Goal: Task Accomplishment & Management: Complete application form

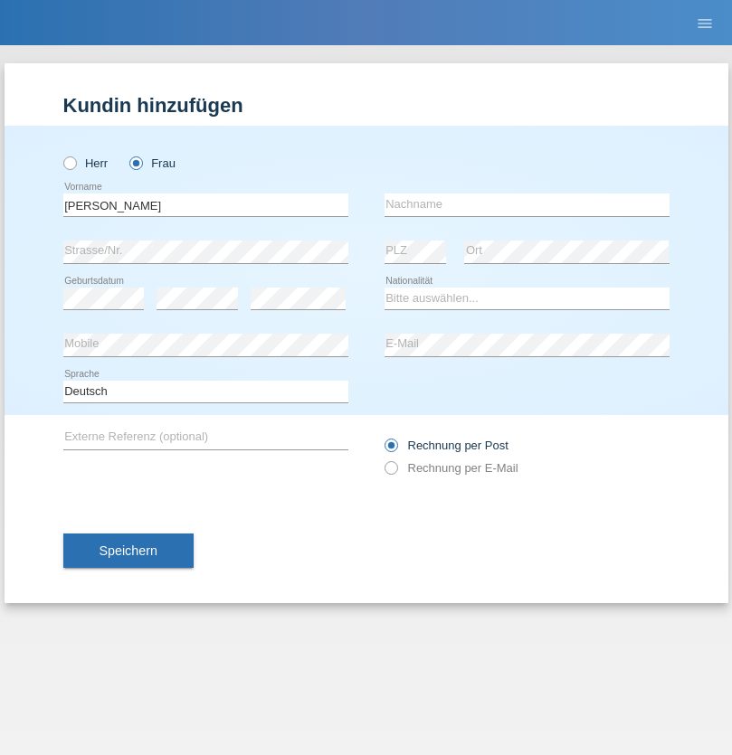
type input "Diana"
click at [527, 204] on input "text" at bounding box center [527, 205] width 285 height 23
type input "Baloh"
select select "CH"
radio input "true"
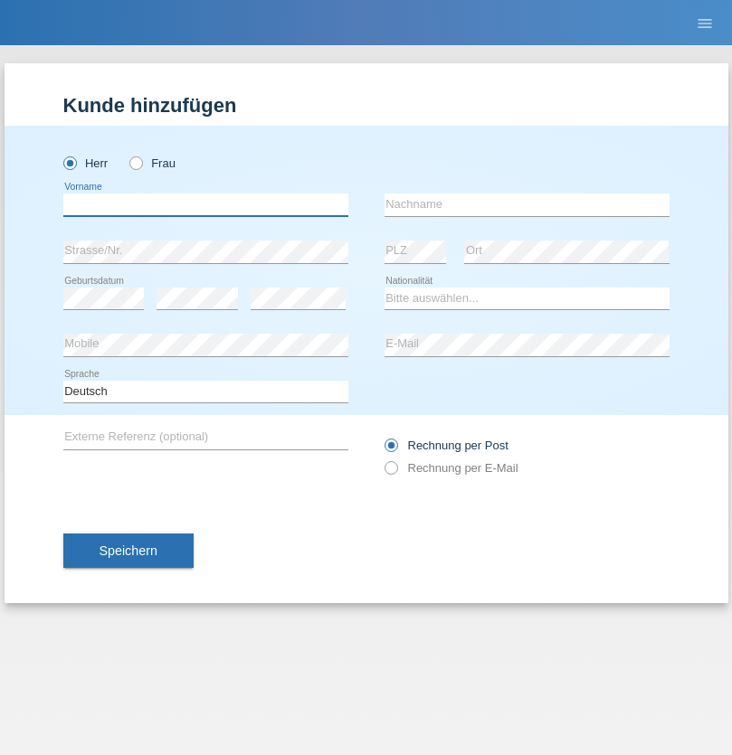
click at [205, 204] on input "text" at bounding box center [205, 205] width 285 height 23
type input "Oliver"
click at [527, 204] on input "text" at bounding box center [527, 205] width 285 height 23
type input "Hager"
select select "CH"
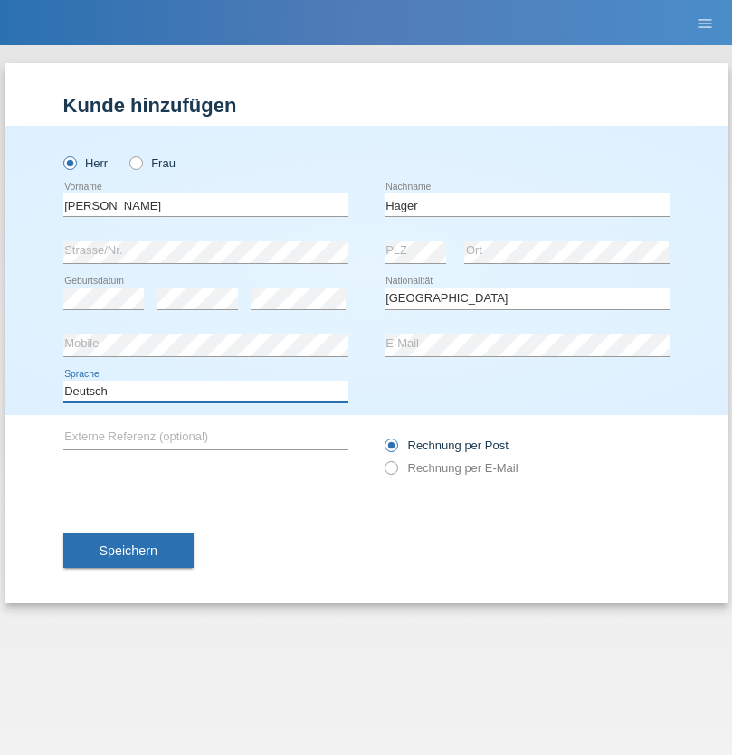
select select "en"
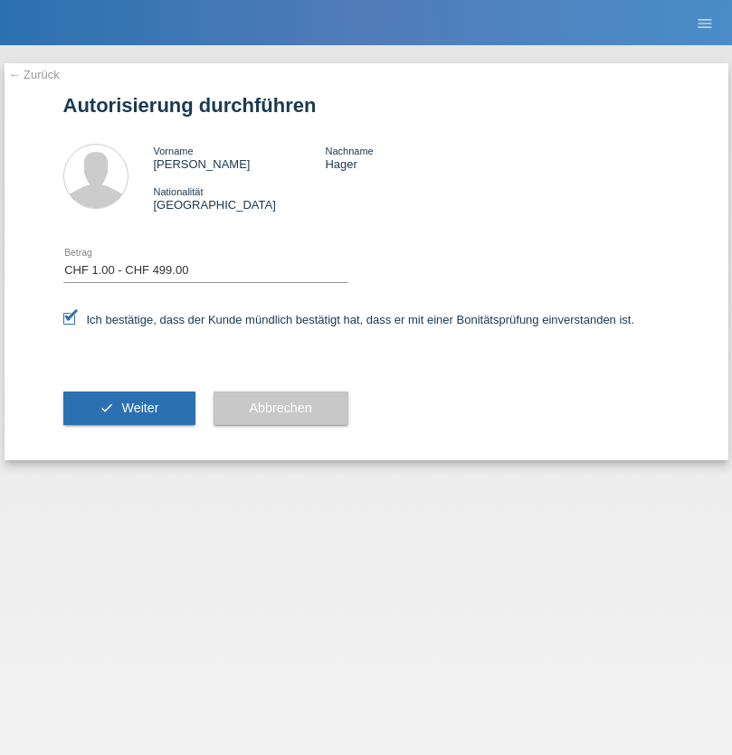
select select "1"
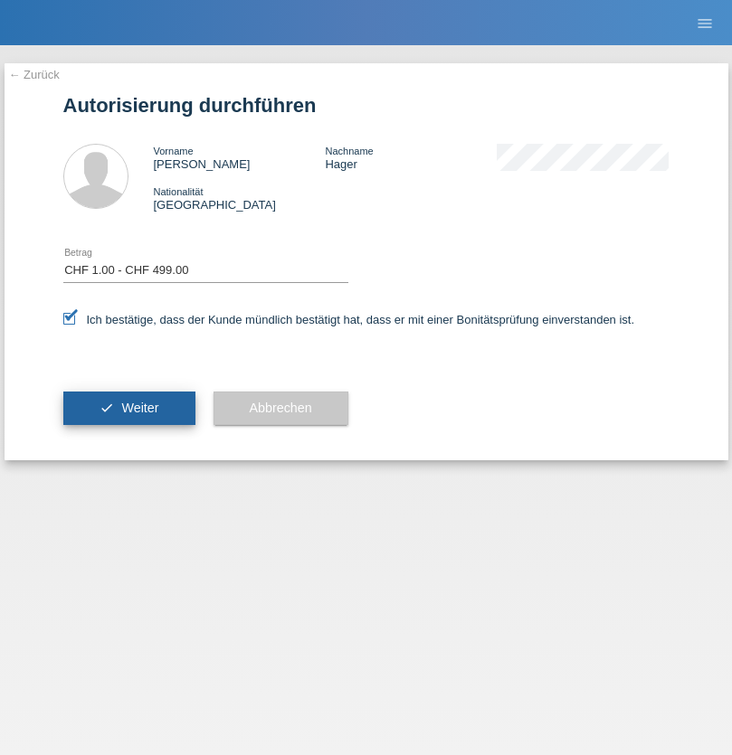
click at [128, 408] on span "Weiter" at bounding box center [139, 408] width 37 height 14
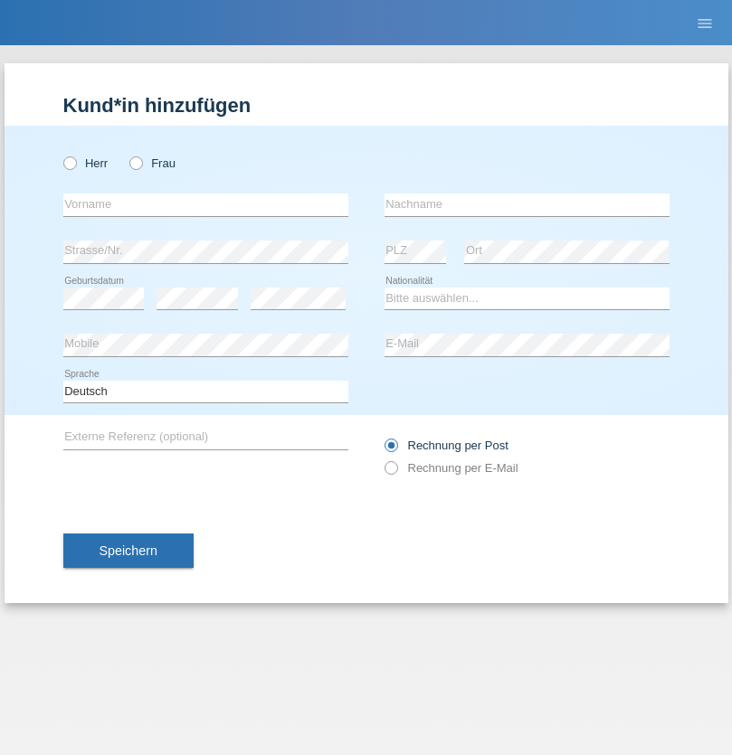
radio input "true"
click at [205, 204] on input "text" at bounding box center [205, 205] width 285 height 23
type input "Serhat"
click at [527, 204] on input "text" at bounding box center [527, 205] width 285 height 23
type input "Yildirim"
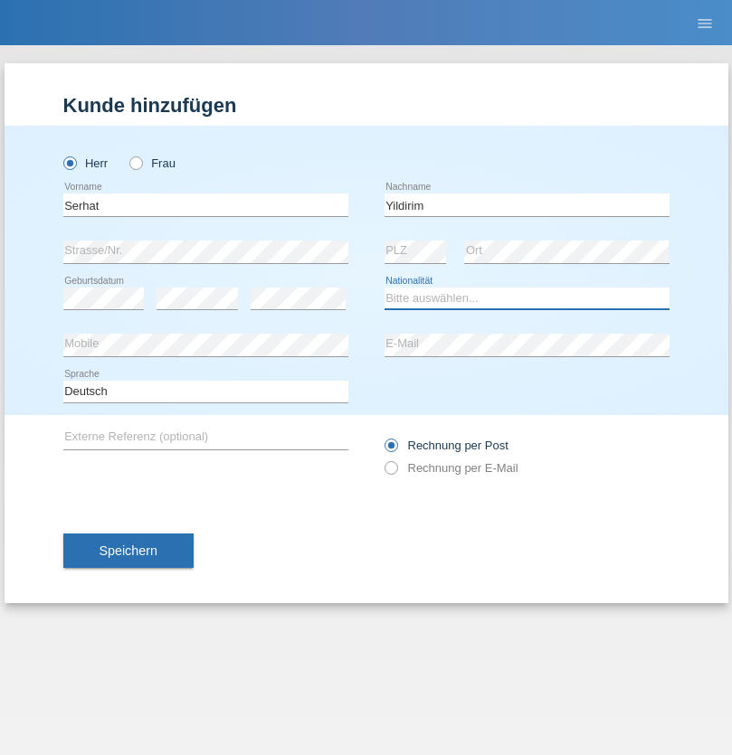
select select "TR"
select select "C"
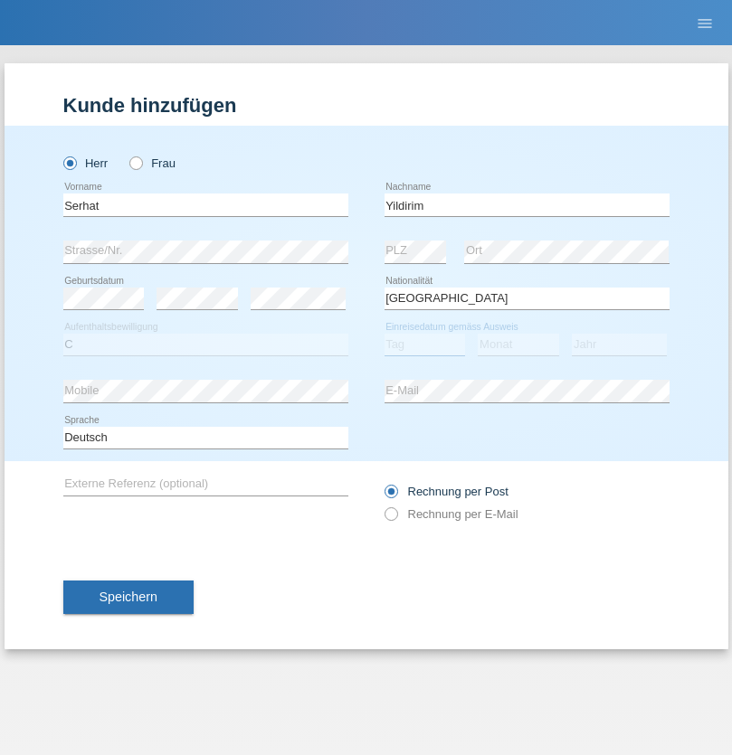
select select "26"
select select "01"
select select "2006"
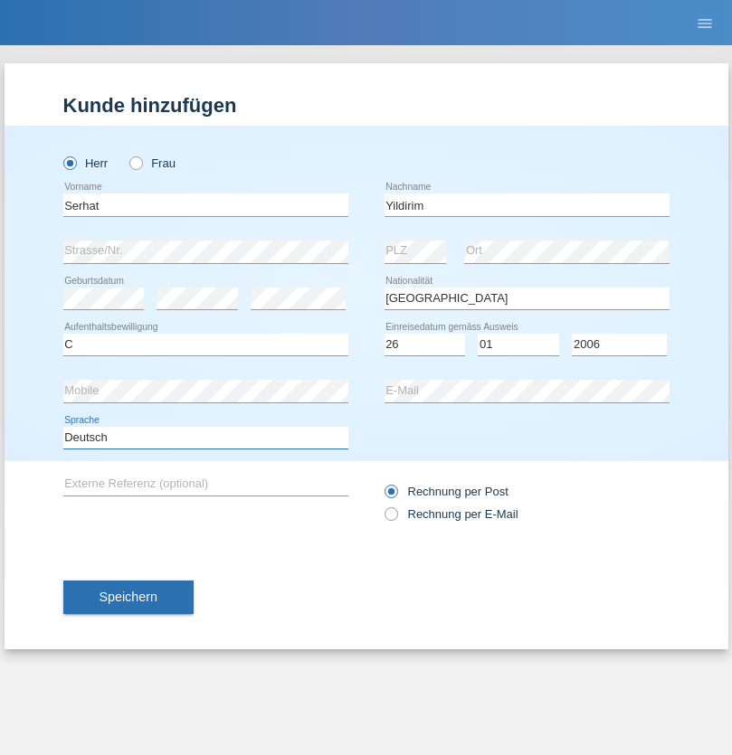
select select "en"
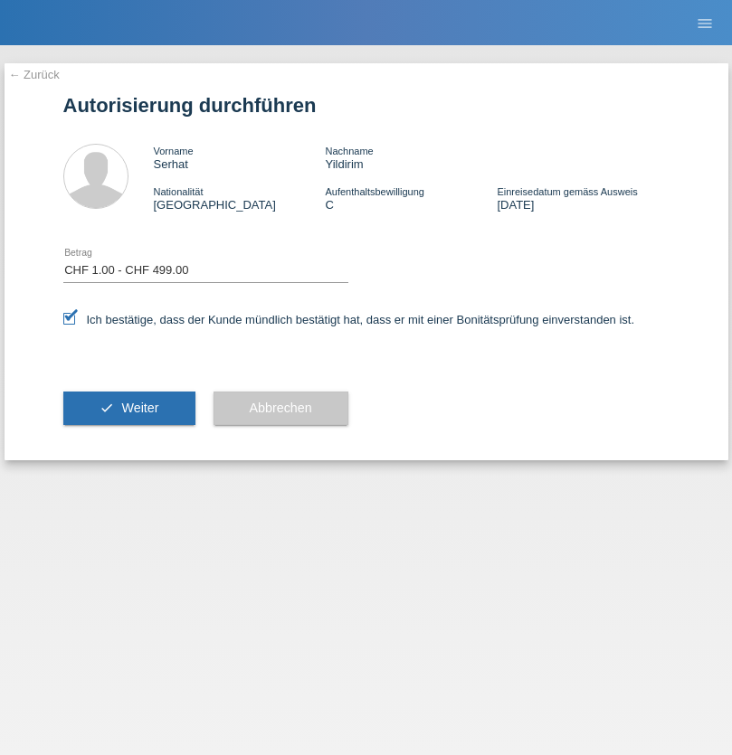
select select "1"
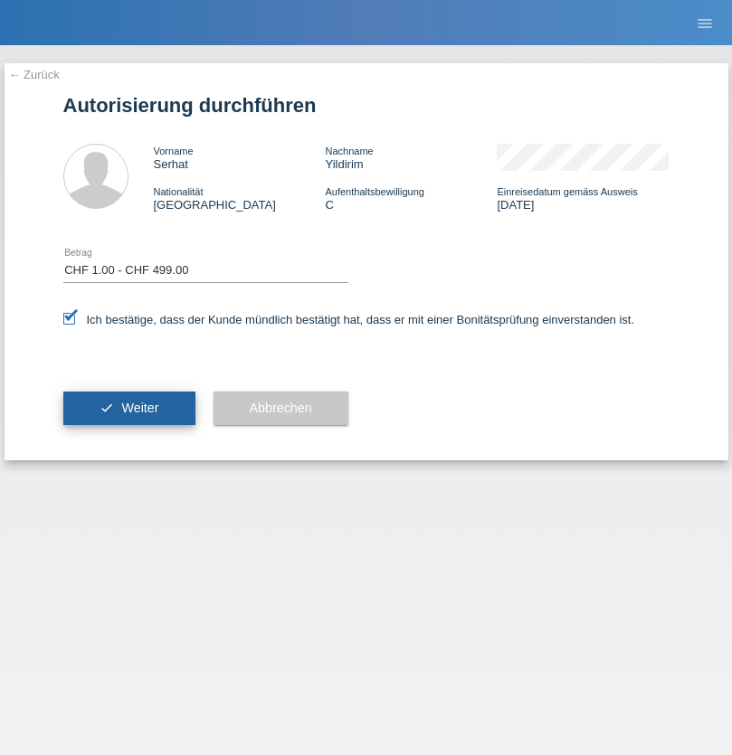
click at [128, 408] on span "Weiter" at bounding box center [139, 408] width 37 height 14
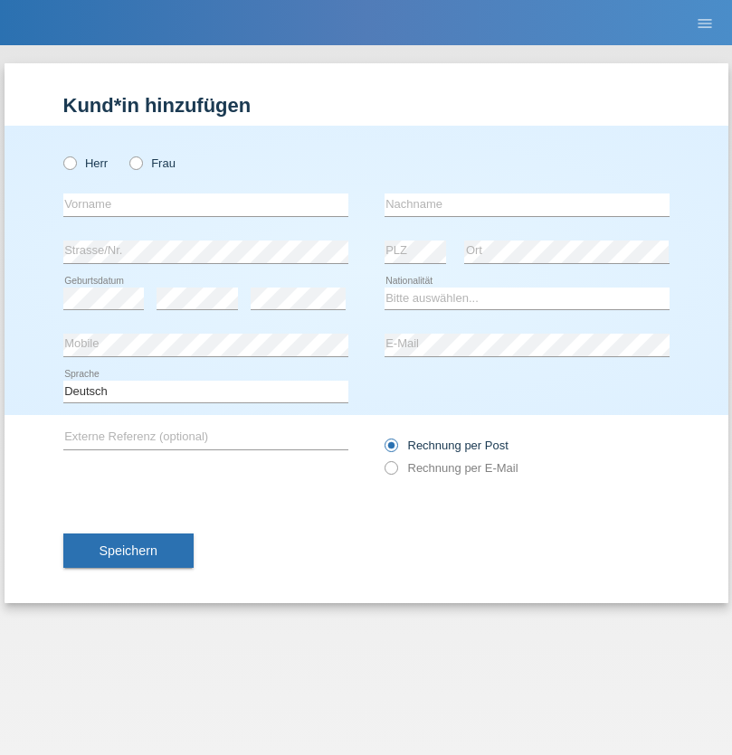
radio input "true"
click at [205, 204] on input "text" at bounding box center [205, 205] width 285 height 23
type input "[PERSON_NAME]"
click at [527, 204] on input "text" at bounding box center [527, 205] width 285 height 23
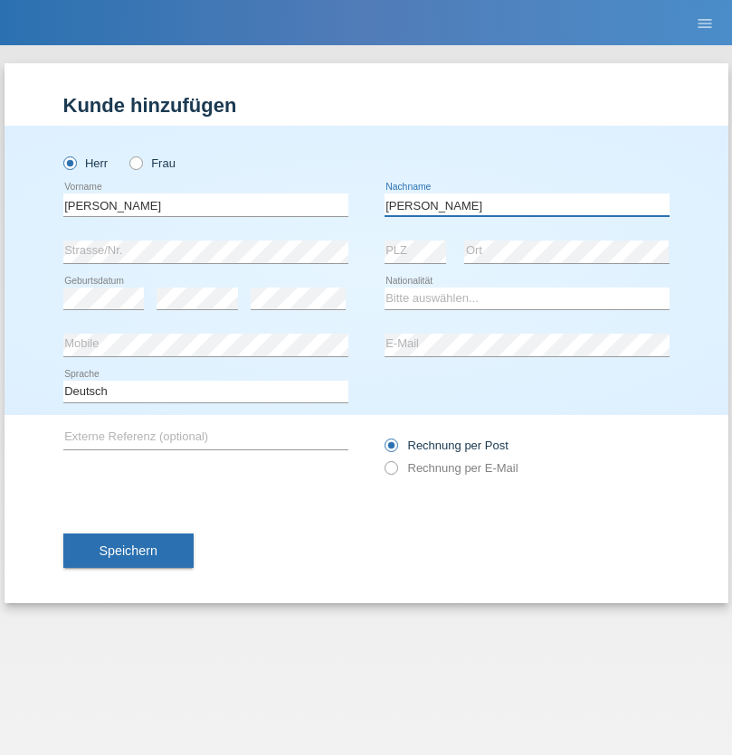
type input "[PERSON_NAME]"
select select "CH"
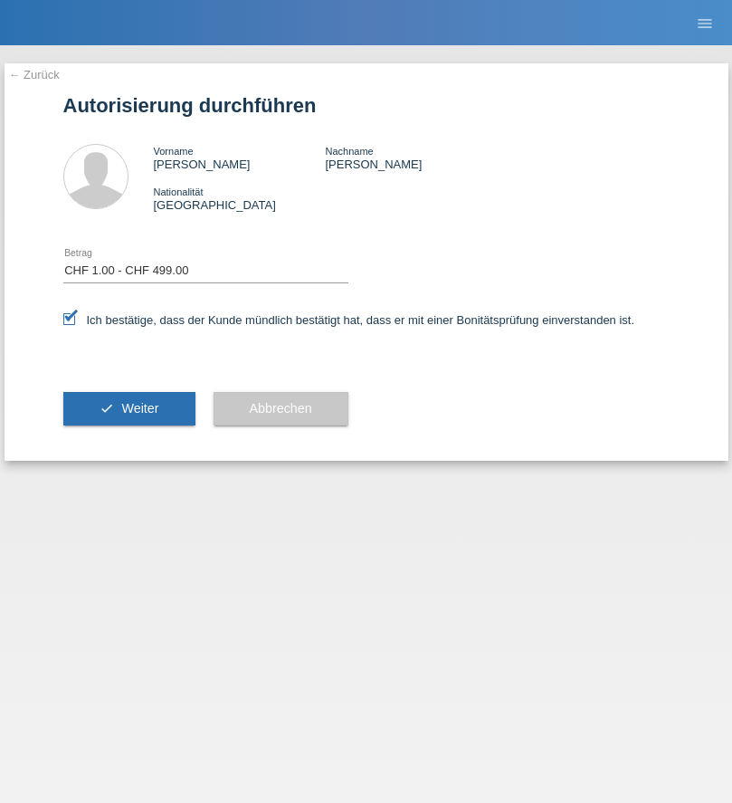
select select "1"
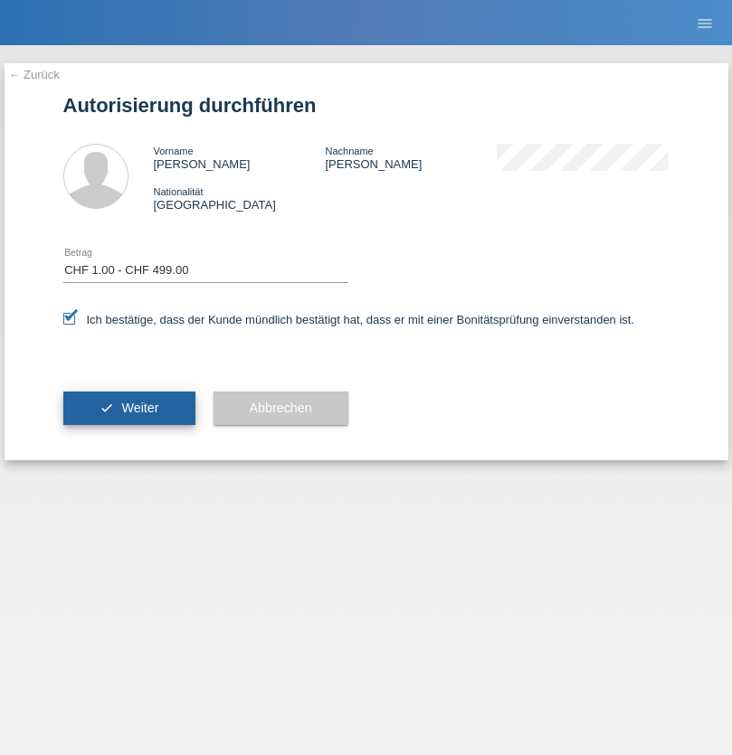
click at [128, 408] on span "Weiter" at bounding box center [139, 408] width 37 height 14
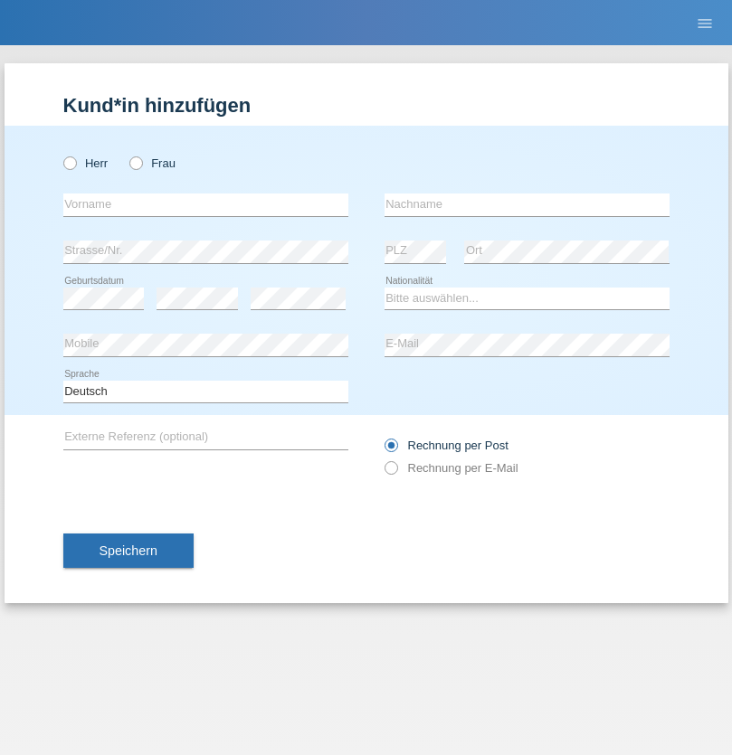
radio input "true"
click at [205, 204] on input "text" at bounding box center [205, 205] width 285 height 23
type input "Suada"
click at [527, 204] on input "text" at bounding box center [527, 205] width 285 height 23
type input "Fuss"
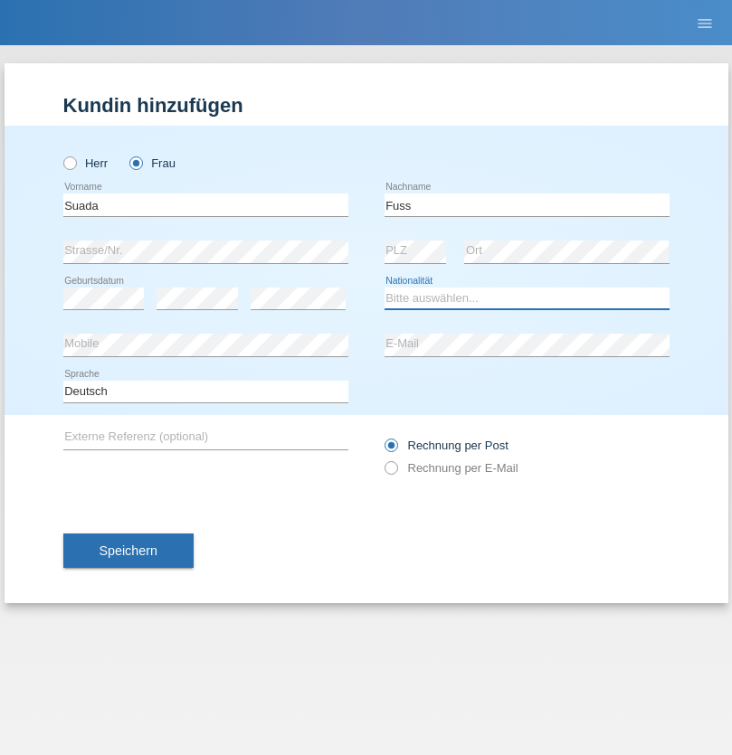
select select "AL"
select select "C"
select select "07"
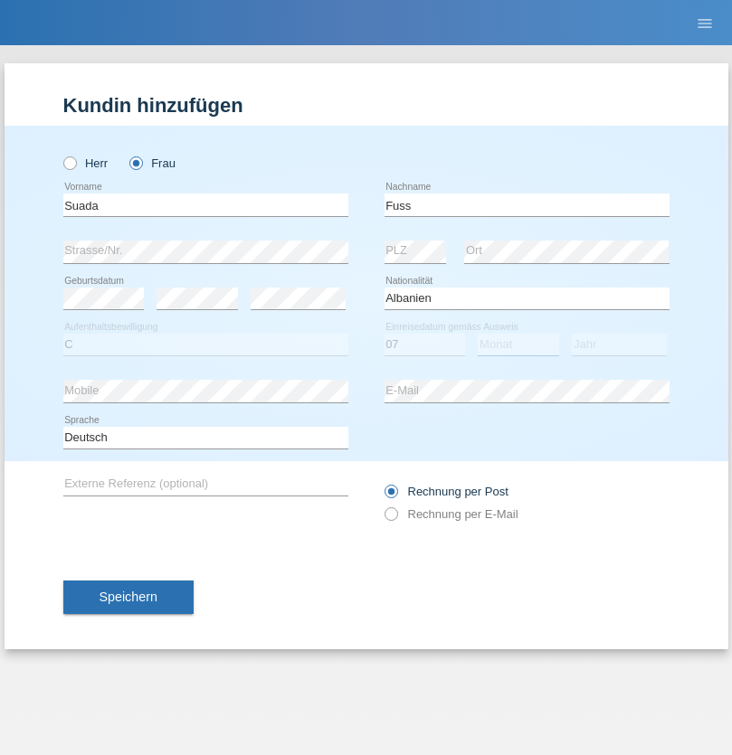
select select "06"
select select "1981"
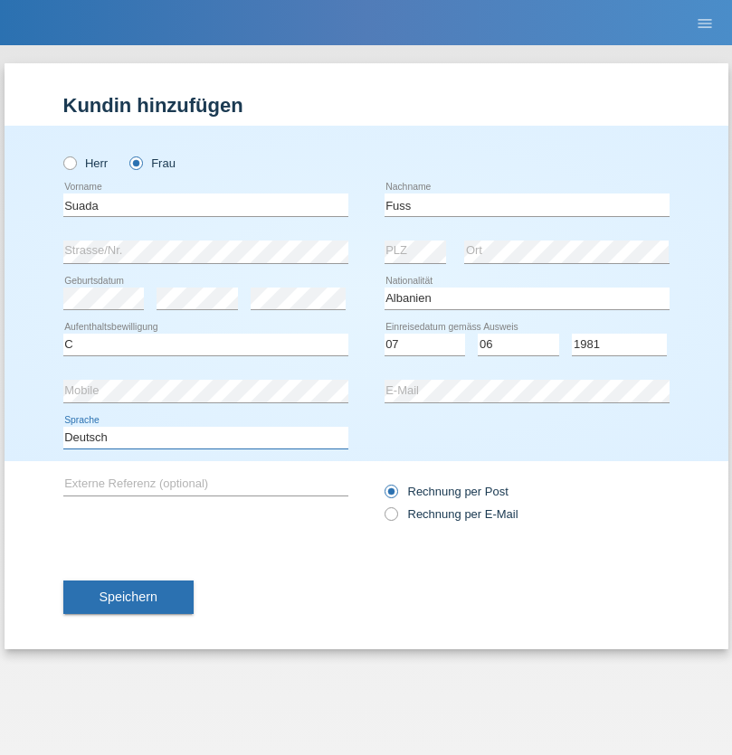
select select "en"
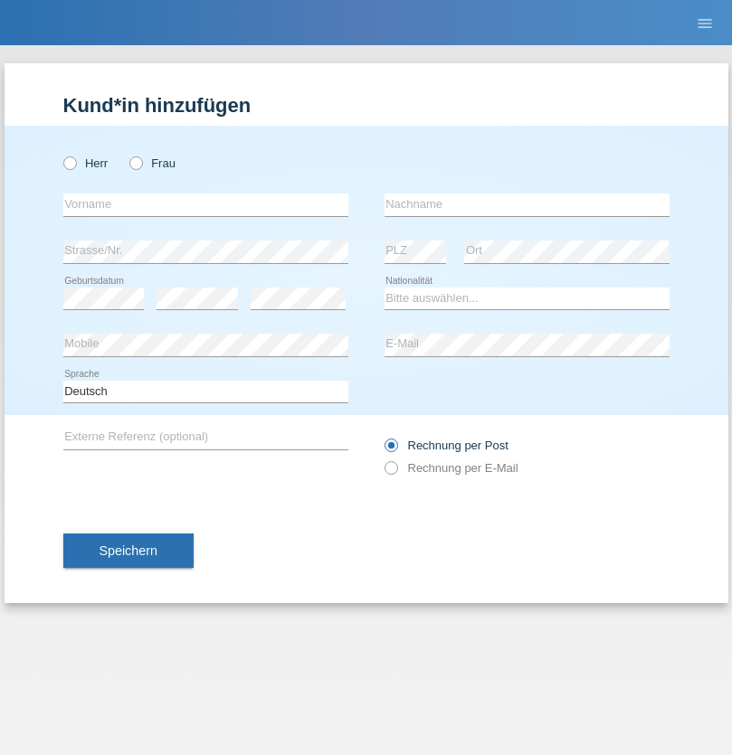
radio input "true"
click at [205, 204] on input "text" at bounding box center [205, 205] width 285 height 23
type input "guy"
click at [527, 204] on input "text" at bounding box center [527, 205] width 285 height 23
type input "massamba"
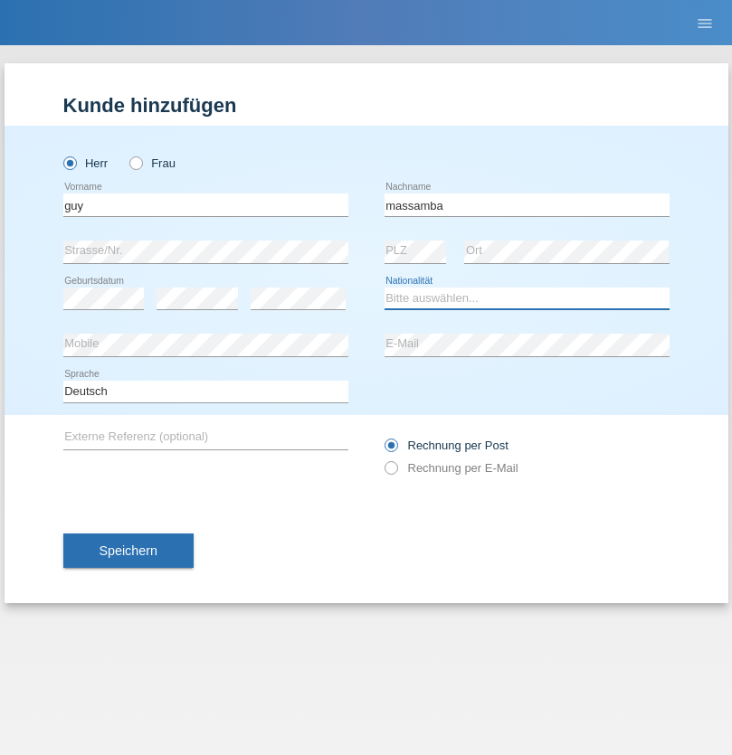
select select "CH"
radio input "true"
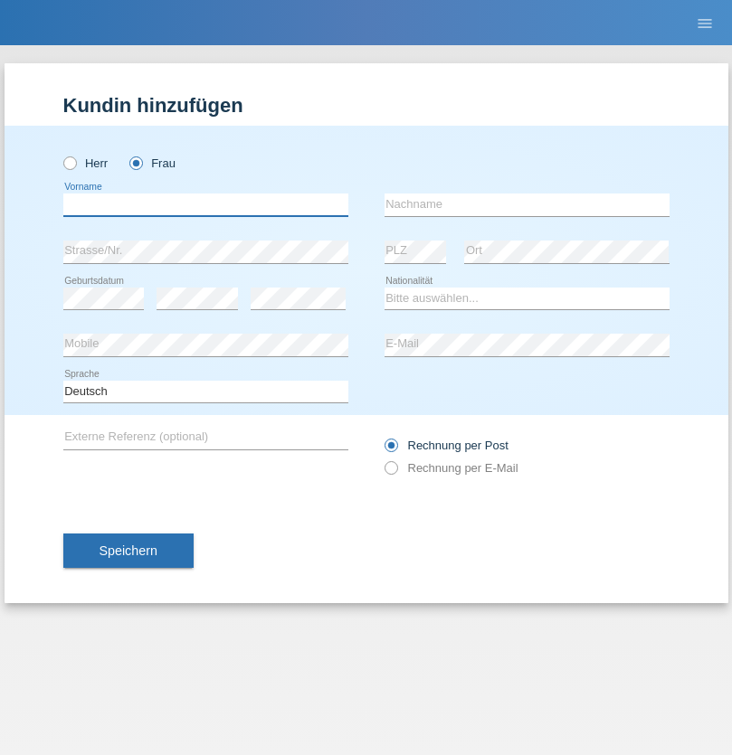
click at [205, 204] on input "text" at bounding box center [205, 205] width 285 height 23
type input "[PERSON_NAME]"
click at [527, 204] on input "text" at bounding box center [527, 205] width 285 height 23
type input "Marti"
select select "CH"
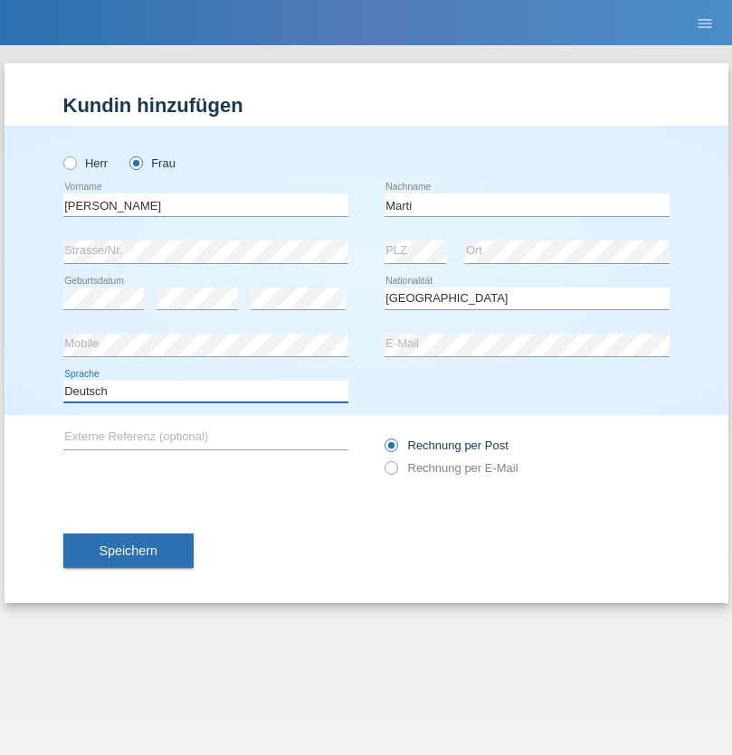
select select "en"
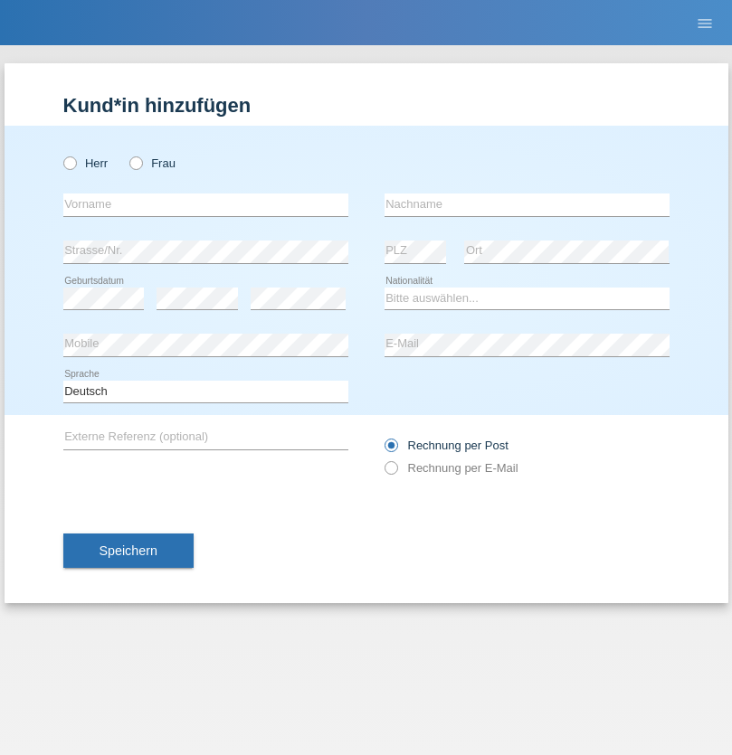
radio input "true"
click at [205, 204] on input "text" at bounding box center [205, 205] width 285 height 23
type input "Betim"
click at [527, 204] on input "text" at bounding box center [527, 205] width 285 height 23
type input "Alija"
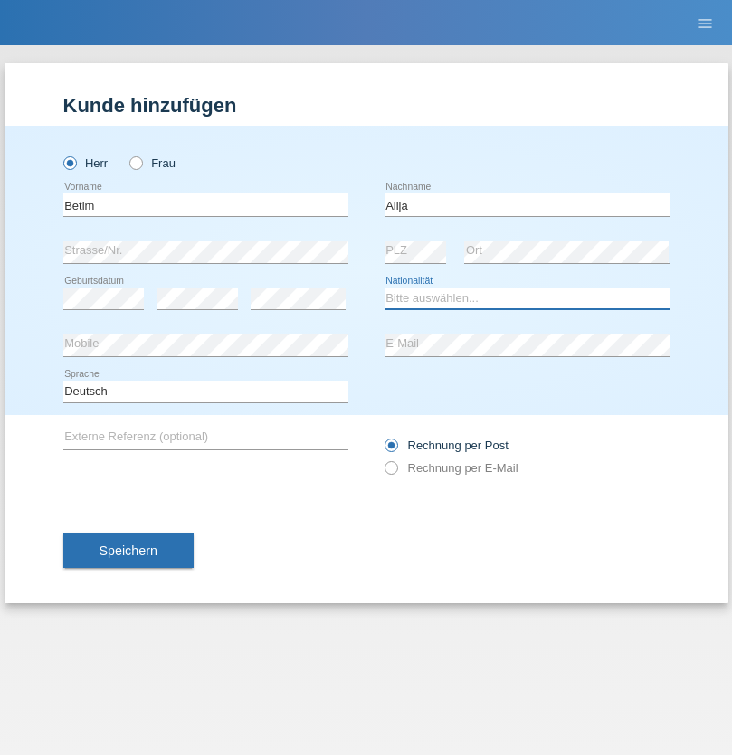
select select "MK"
select select "C"
select select "12"
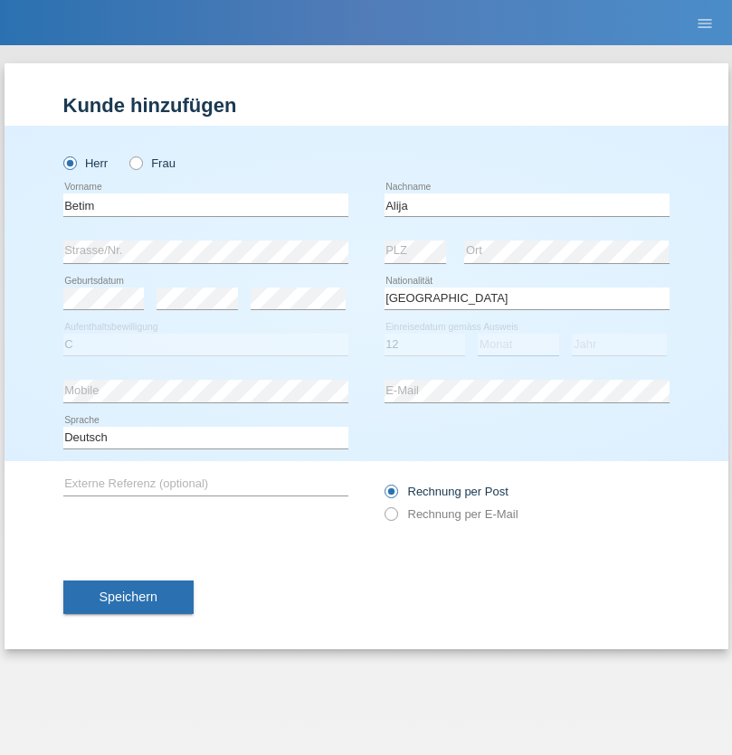
select select "08"
select select "2003"
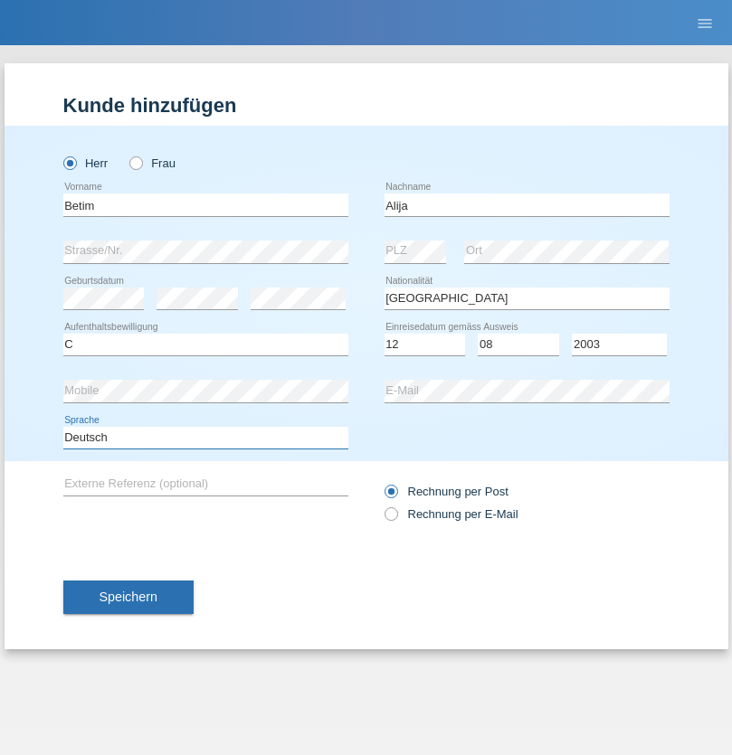
select select "en"
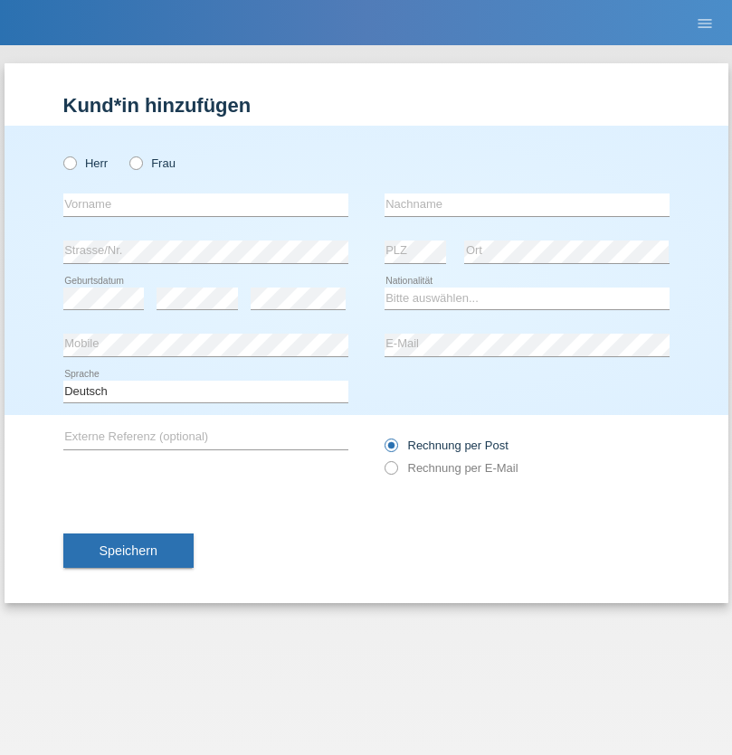
radio input "true"
click at [205, 204] on input "text" at bounding box center [205, 205] width 285 height 23
type input "Sasa"
click at [527, 204] on input "text" at bounding box center [527, 205] width 285 height 23
type input "Lazarevic"
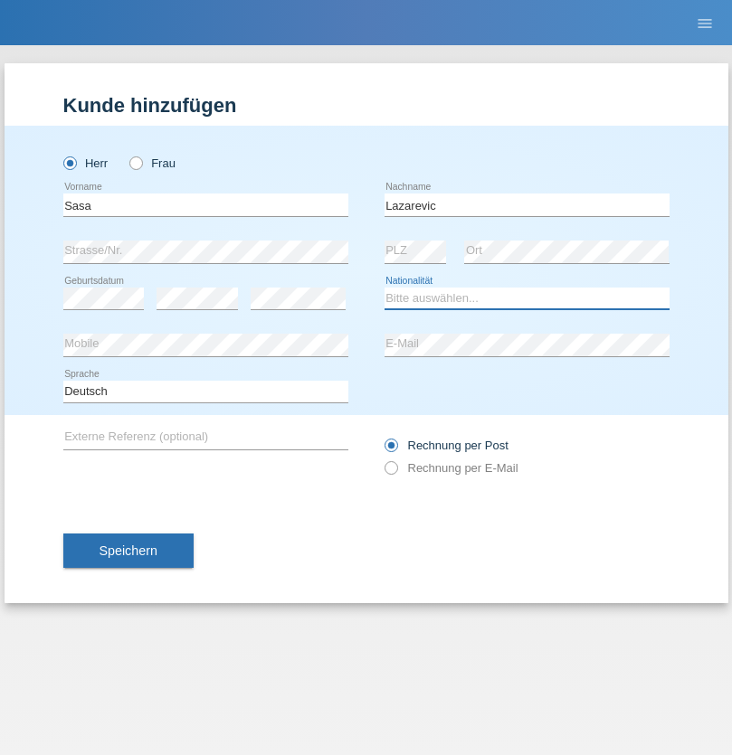
select select "RS"
select select "C"
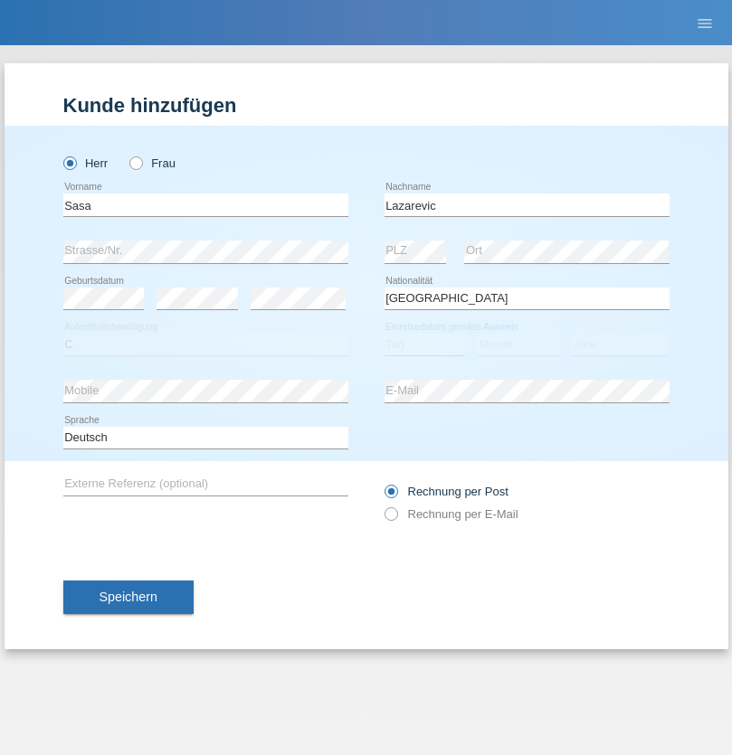
select select "16"
select select "10"
select select "1984"
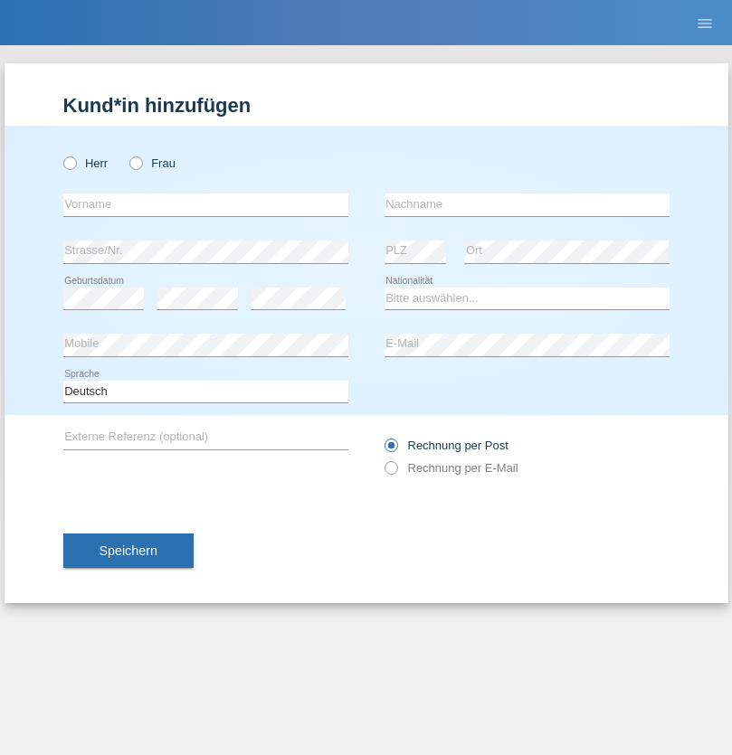
radio input "true"
click at [205, 204] on input "text" at bounding box center [205, 205] width 285 height 23
type input "kelmendi"
click at [527, 204] on input "text" at bounding box center [527, 205] width 285 height 23
type input "Edona"
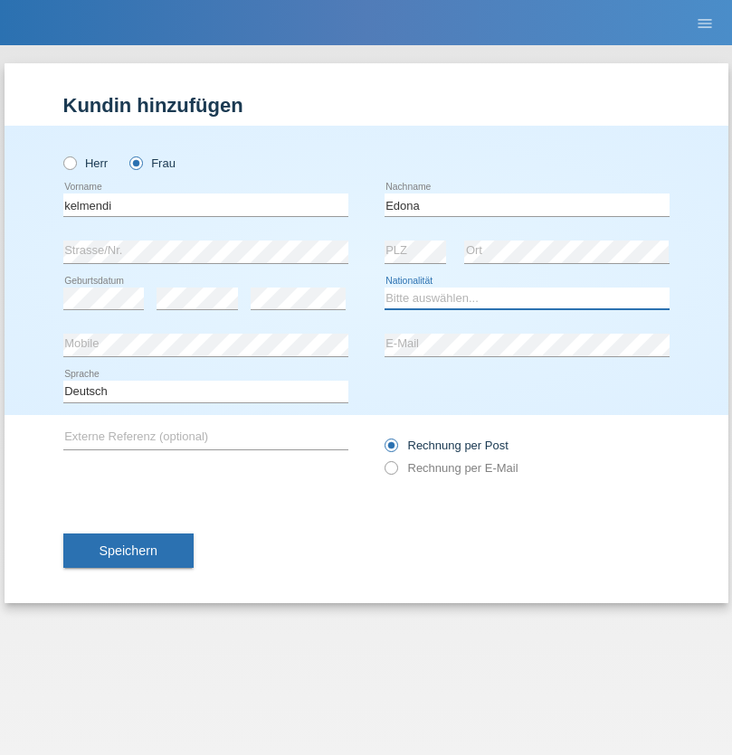
select select "XK"
select select "C"
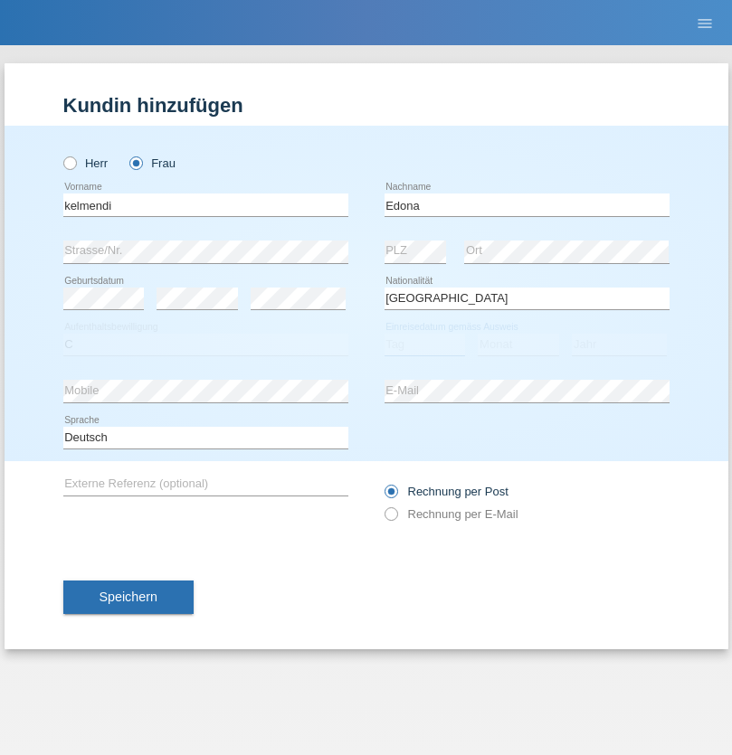
select select "23"
select select "09"
select select "2021"
